Goal: Information Seeking & Learning: Check status

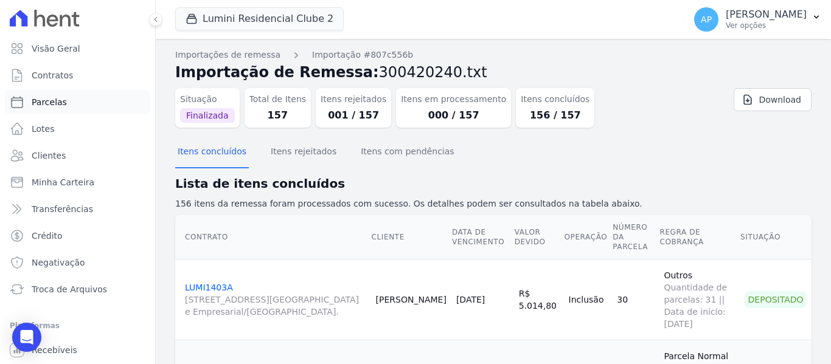
click at [52, 97] on span "Parcelas" at bounding box center [49, 102] width 35 height 12
select select
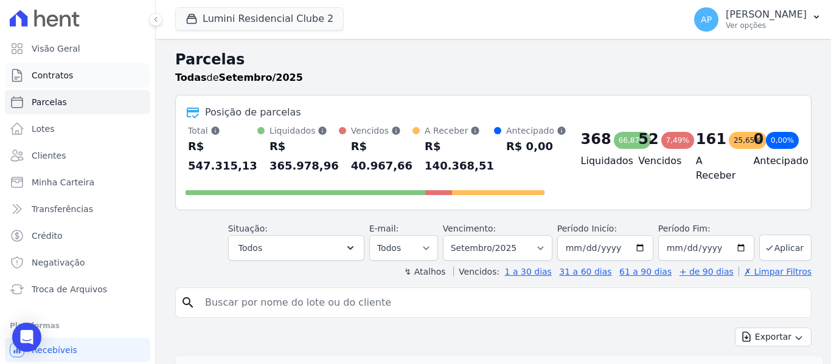
click at [49, 66] on link "Contratos" at bounding box center [77, 75] width 145 height 24
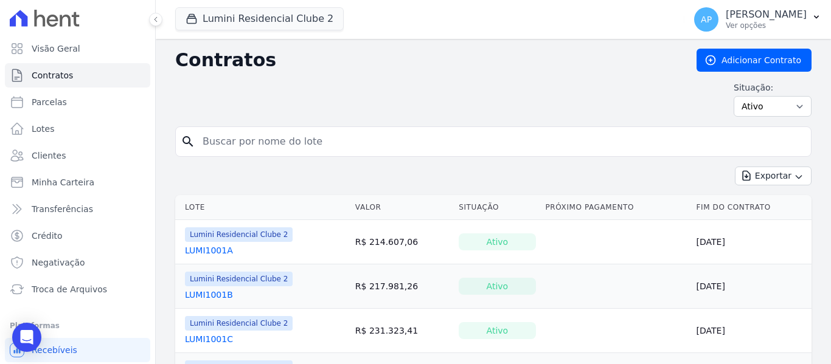
click at [263, 143] on input "search" at bounding box center [500, 142] width 611 height 24
paste input "[PERSON_NAME]"
type input "[PERSON_NAME]"
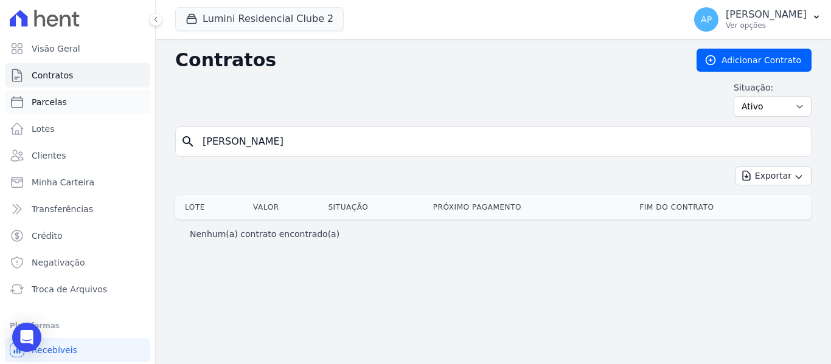
click at [104, 96] on link "Parcelas" at bounding box center [77, 102] width 145 height 24
select select
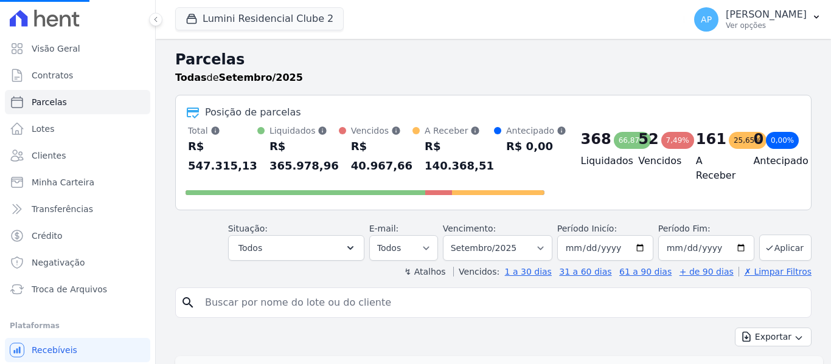
select select
click at [307, 299] on div "Agendado" at bounding box center [299, 301] width 111 height 17
click at [301, 307] on input "search" at bounding box center [502, 303] width 608 height 24
paste input "[PERSON_NAME]"
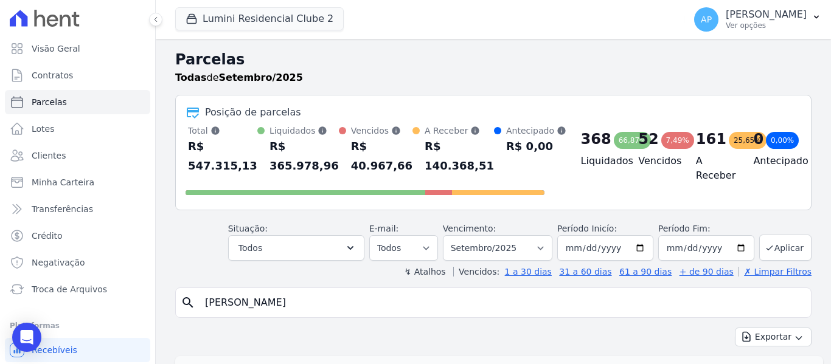
type input "[PERSON_NAME]"
select select
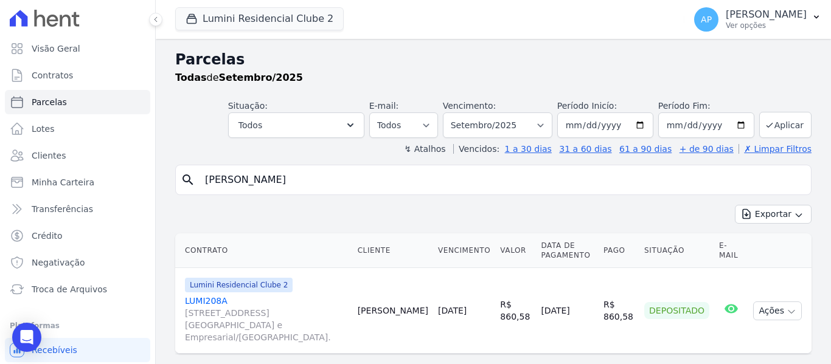
scroll to position [15, 0]
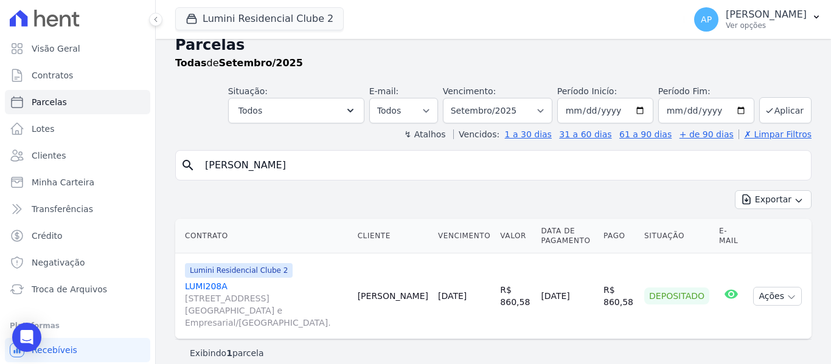
click at [222, 289] on link "LUMI208A [STREET_ADDRESS][GEOGRAPHIC_DATA] e Empresarial/[GEOGRAPHIC_DATA]." at bounding box center [266, 304] width 163 height 49
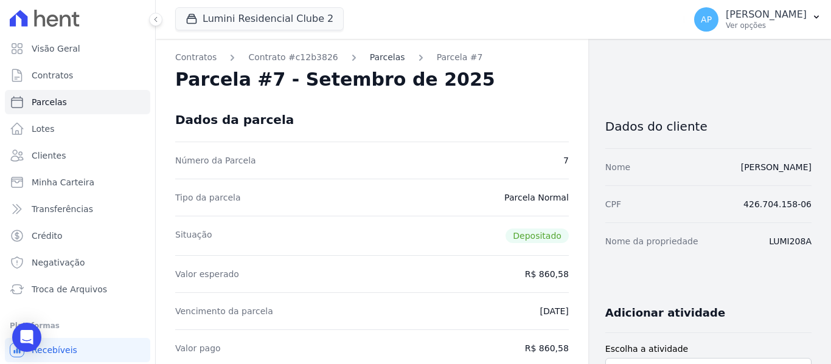
click at [370, 62] on link "Parcelas" at bounding box center [387, 57] width 35 height 13
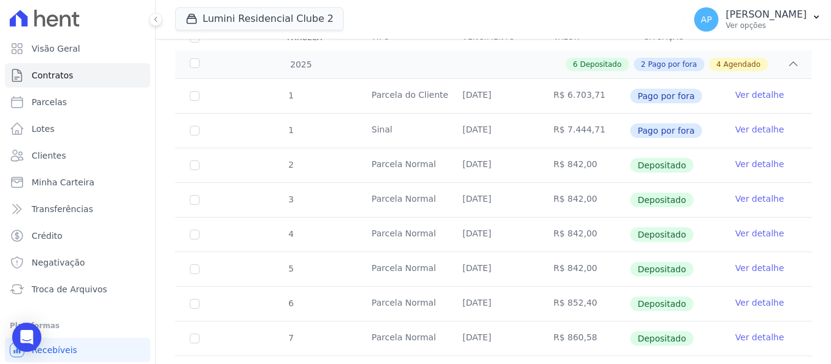
scroll to position [61, 0]
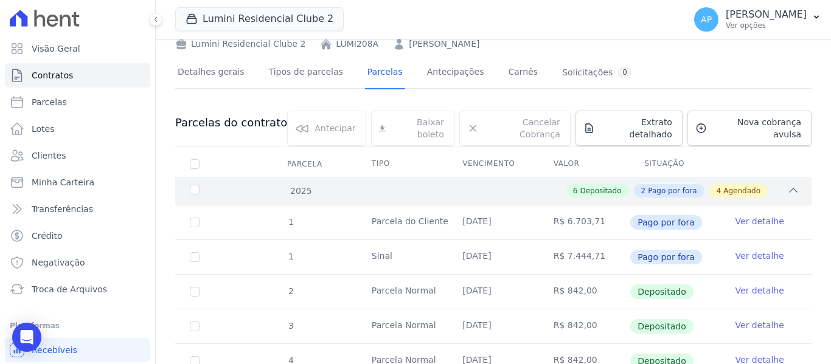
click at [787, 184] on icon at bounding box center [793, 190] width 12 height 12
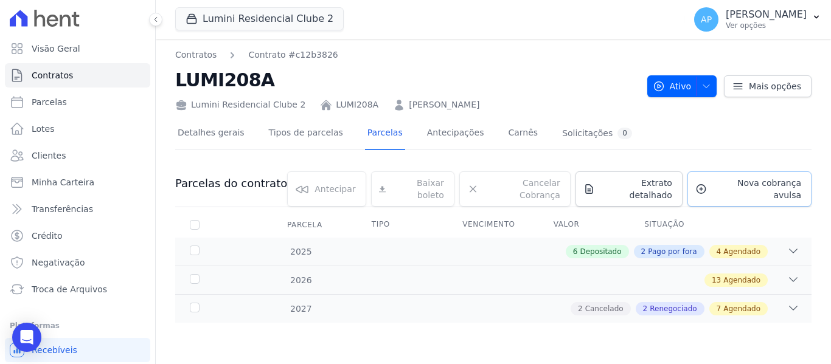
scroll to position [0, 0]
click at [792, 245] on icon at bounding box center [793, 251] width 12 height 12
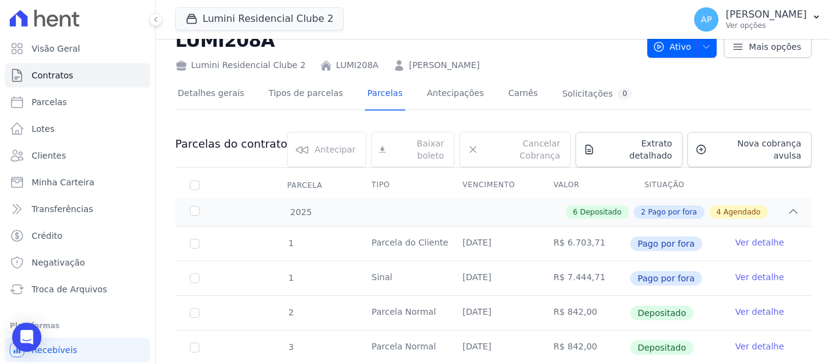
scroll to position [122, 0]
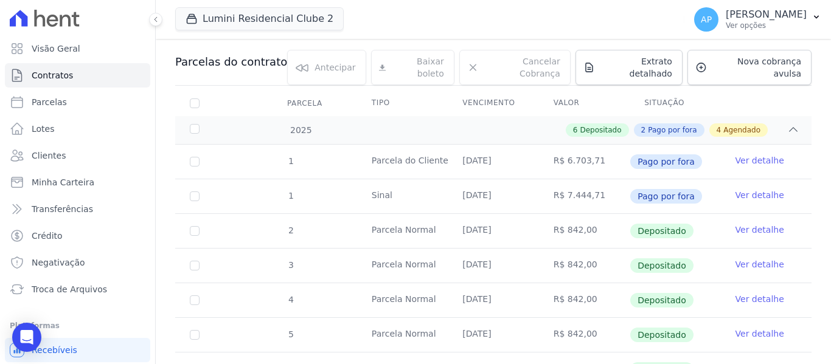
click at [394, 153] on td "Parcela do Cliente" at bounding box center [402, 162] width 91 height 34
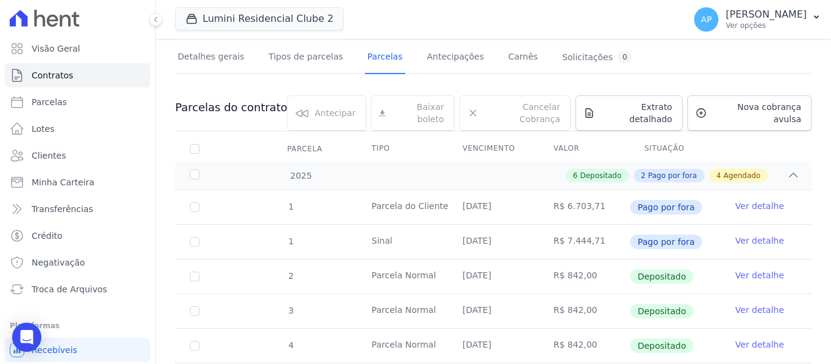
scroll to position [97, 0]
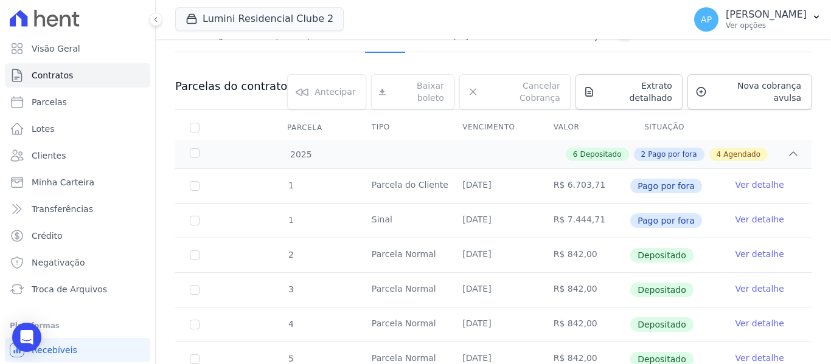
click at [743, 179] on link "Ver detalhe" at bounding box center [759, 185] width 49 height 12
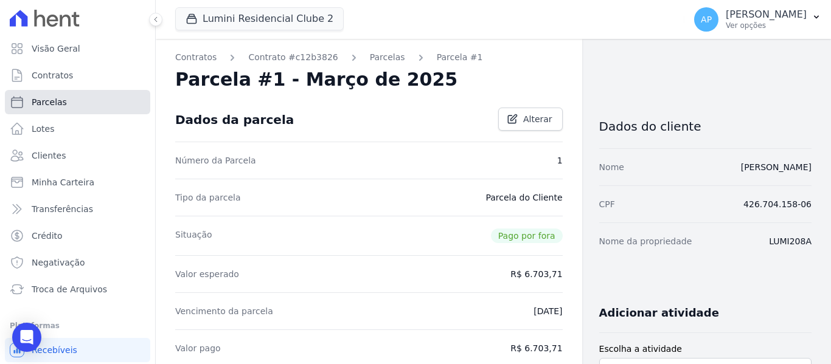
click at [105, 106] on link "Parcelas" at bounding box center [77, 102] width 145 height 24
select select
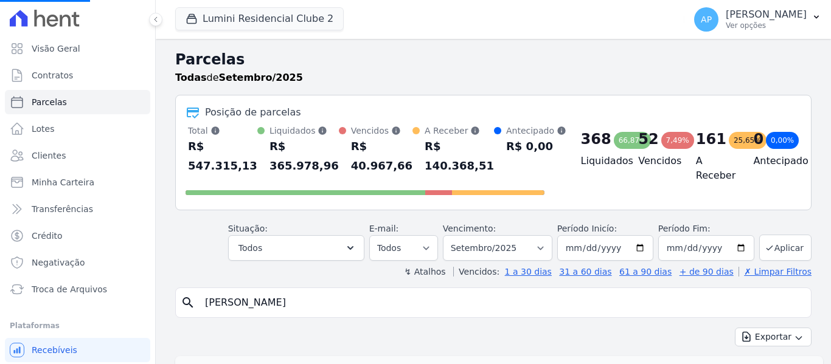
select select
